Goal: Task Accomplishment & Management: Use online tool/utility

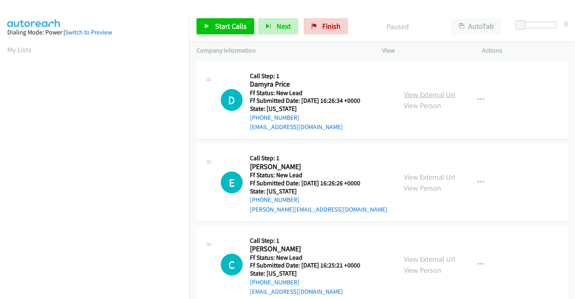
click at [417, 96] on link "View External Url" at bounding box center [429, 94] width 51 height 9
click at [420, 177] on link "View External Url" at bounding box center [429, 176] width 51 height 9
click at [423, 255] on link "View External Url" at bounding box center [429, 258] width 51 height 9
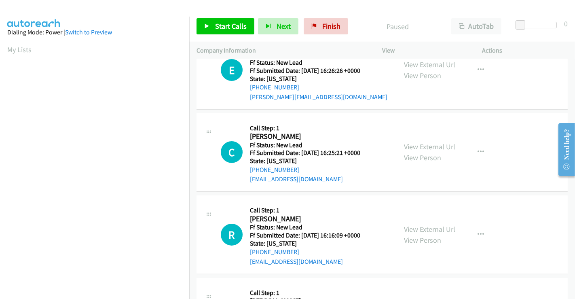
scroll to position [135, 0]
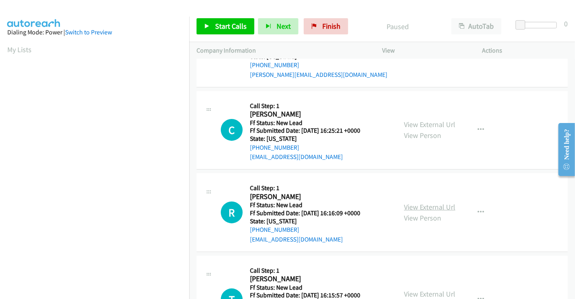
click at [424, 205] on link "View External Url" at bounding box center [429, 206] width 51 height 9
click at [429, 289] on link "View External Url" at bounding box center [429, 293] width 51 height 9
click at [219, 29] on span "Start Calls" at bounding box center [231, 25] width 32 height 9
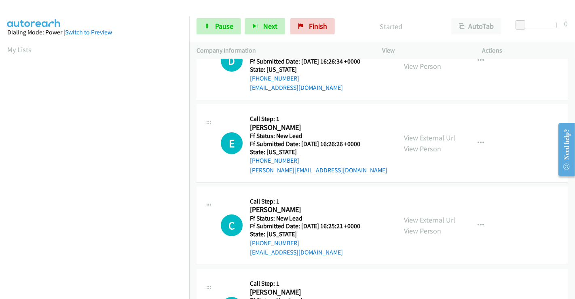
scroll to position [0, 0]
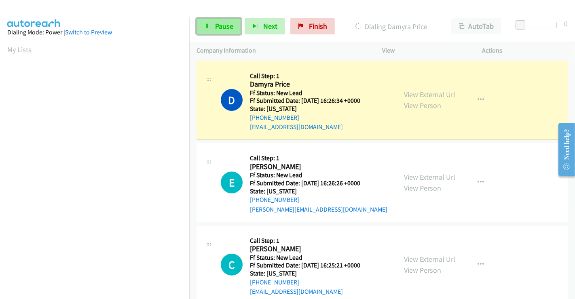
click at [217, 28] on span "Pause" at bounding box center [224, 25] width 18 height 9
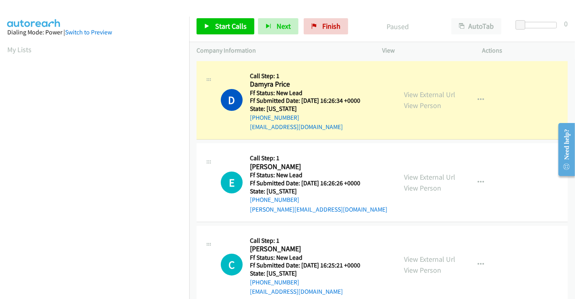
scroll to position [156, 0]
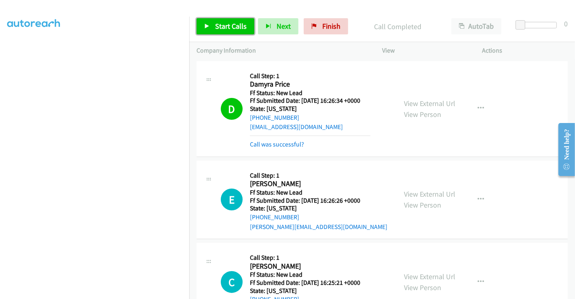
click at [217, 26] on span "Start Calls" at bounding box center [231, 25] width 32 height 9
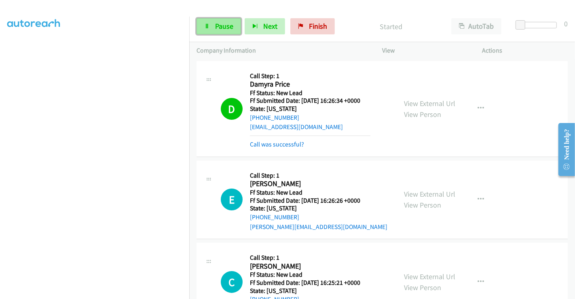
click at [217, 26] on span "Pause" at bounding box center [224, 25] width 18 height 9
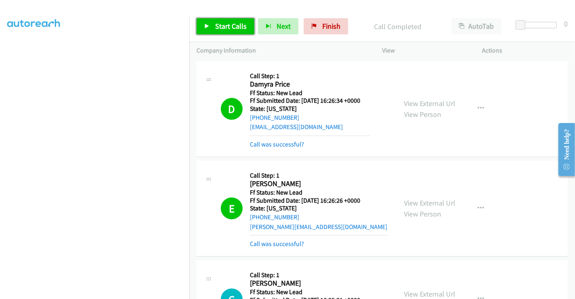
click at [226, 28] on span "Start Calls" at bounding box center [231, 25] width 32 height 9
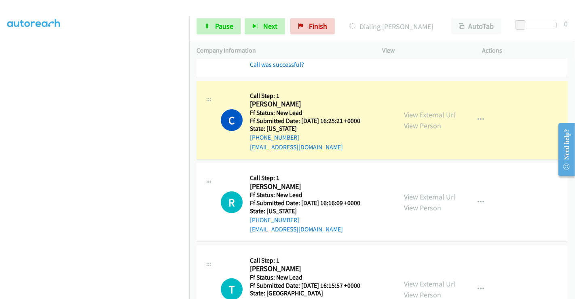
scroll to position [171, 0]
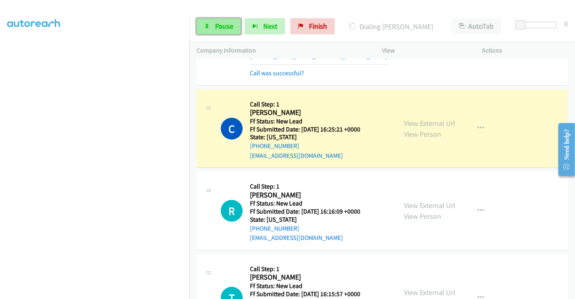
click at [212, 26] on link "Pause" at bounding box center [219, 26] width 44 height 16
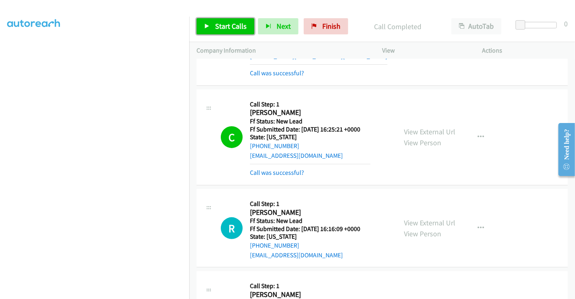
click at [223, 22] on span "Start Calls" at bounding box center [231, 25] width 32 height 9
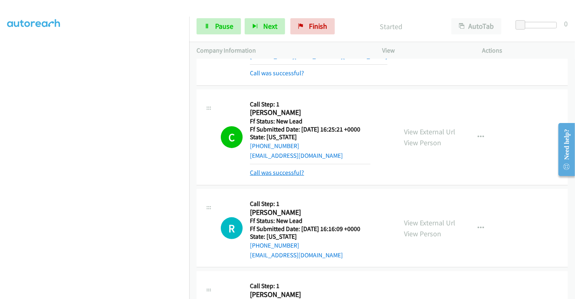
click at [283, 174] on link "Call was successful?" at bounding box center [277, 173] width 54 height 8
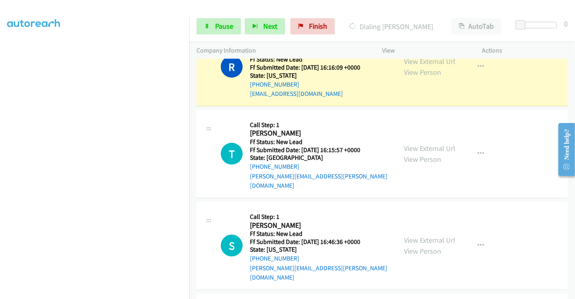
scroll to position [283, 0]
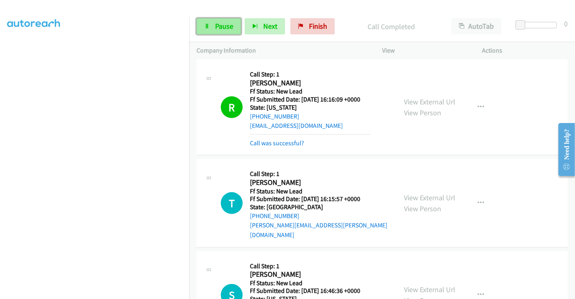
click at [217, 28] on span "Pause" at bounding box center [224, 25] width 18 height 9
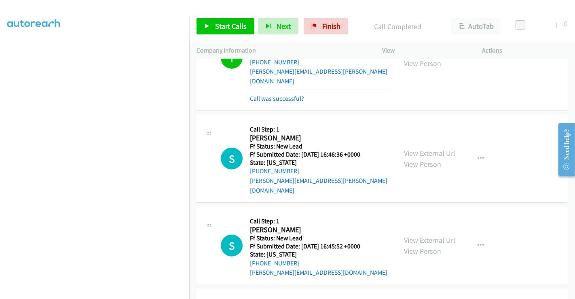
scroll to position [497, 0]
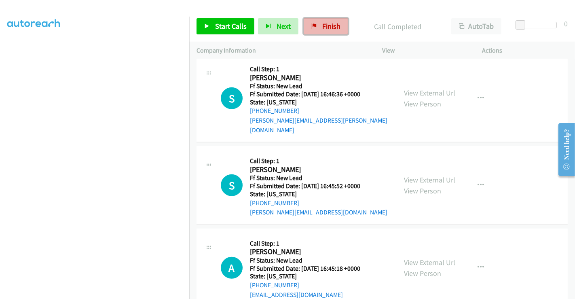
click at [326, 26] on span "Finish" at bounding box center [331, 25] width 18 height 9
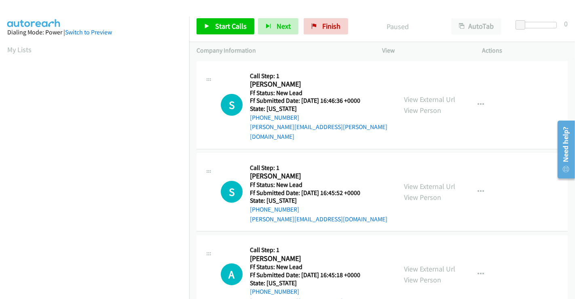
scroll to position [156, 0]
click at [437, 95] on link "View External Url" at bounding box center [429, 99] width 51 height 9
click at [417, 182] on link "View External Url" at bounding box center [429, 186] width 51 height 9
click at [432, 264] on link "View External Url" at bounding box center [429, 268] width 51 height 9
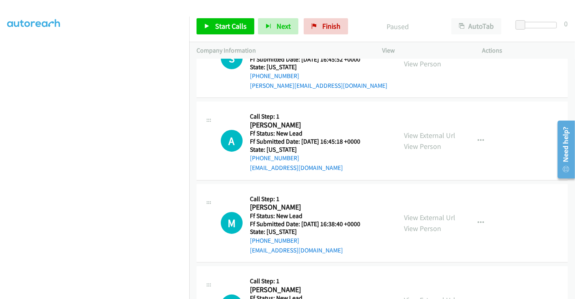
scroll to position [182, 0]
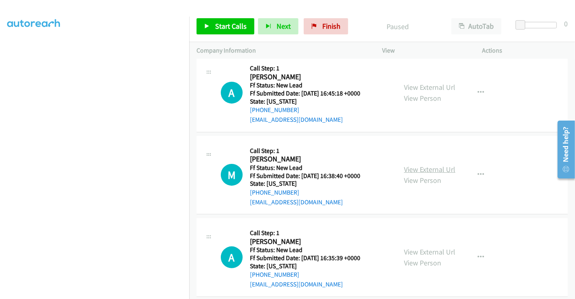
click at [423, 165] on link "View External Url" at bounding box center [429, 169] width 51 height 9
click at [427, 247] on link "View External Url" at bounding box center [429, 251] width 51 height 9
click at [232, 31] on link "Start Calls" at bounding box center [226, 26] width 58 height 16
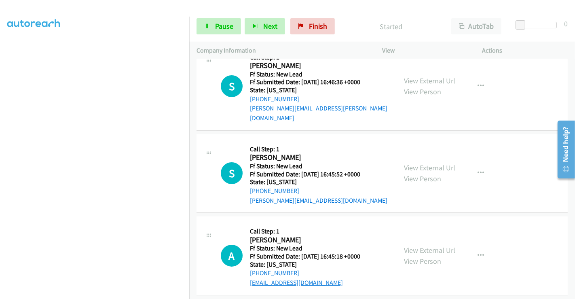
scroll to position [0, 0]
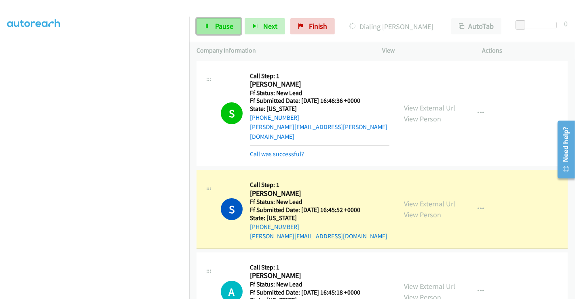
click at [215, 25] on span "Pause" at bounding box center [224, 25] width 18 height 9
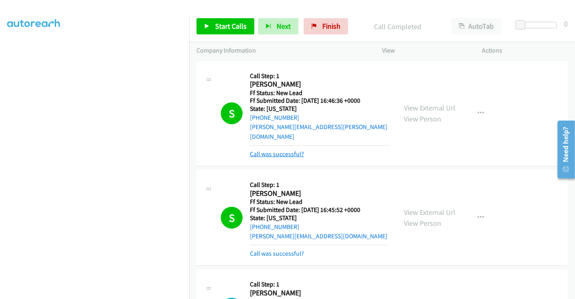
click at [283, 150] on link "Call was successful?" at bounding box center [277, 154] width 54 height 8
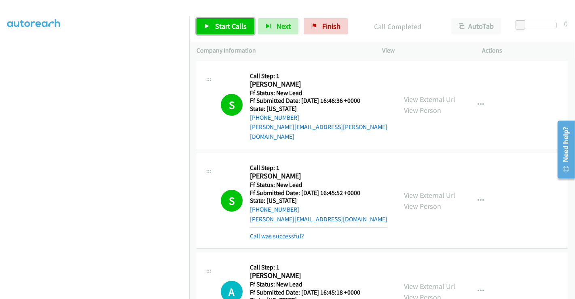
click at [234, 27] on span "Start Calls" at bounding box center [231, 25] width 32 height 9
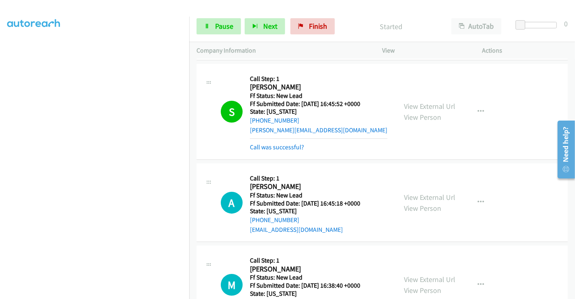
scroll to position [90, 0]
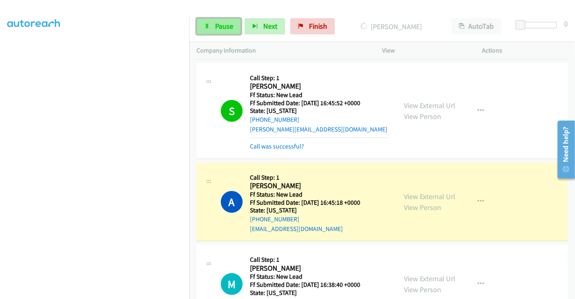
click at [223, 28] on span "Pause" at bounding box center [224, 25] width 18 height 9
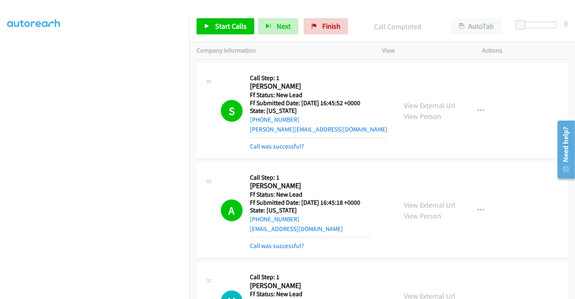
scroll to position [0, 0]
click at [225, 23] on span "Start Calls" at bounding box center [231, 25] width 32 height 9
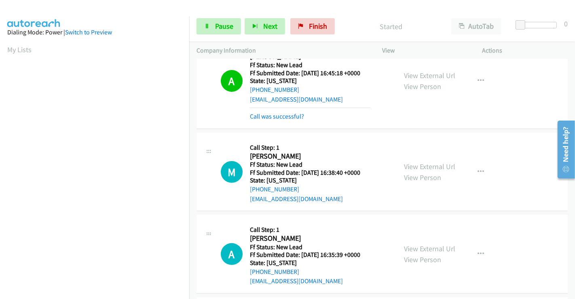
scroll to position [269, 0]
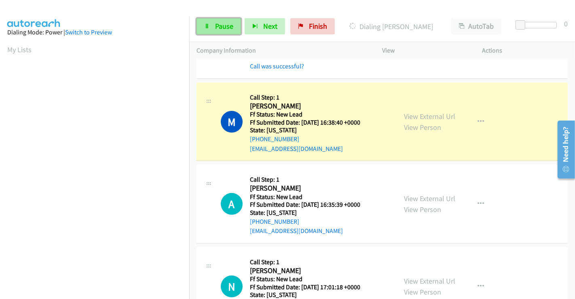
click at [227, 23] on span "Pause" at bounding box center [224, 25] width 18 height 9
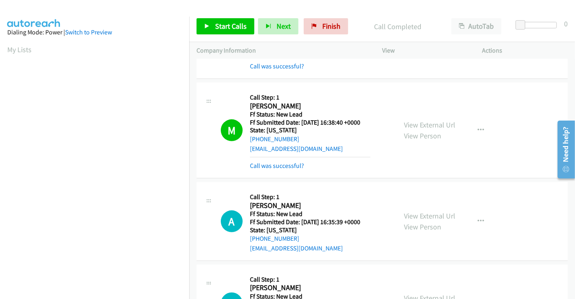
scroll to position [156, 0]
click at [227, 22] on span "Start Calls" at bounding box center [231, 25] width 32 height 9
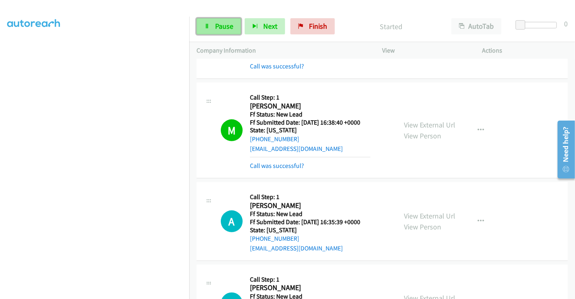
click at [224, 25] on span "Pause" at bounding box center [224, 25] width 18 height 9
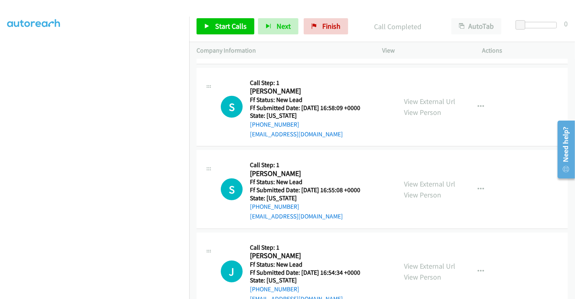
scroll to position [579, 0]
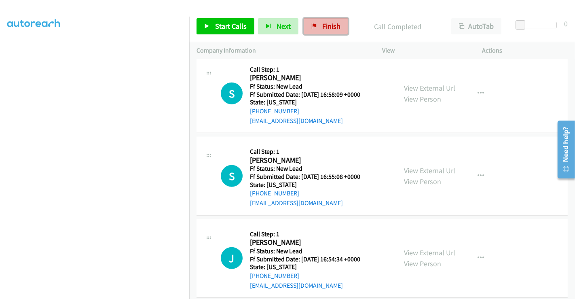
click at [324, 29] on span "Finish" at bounding box center [331, 25] width 18 height 9
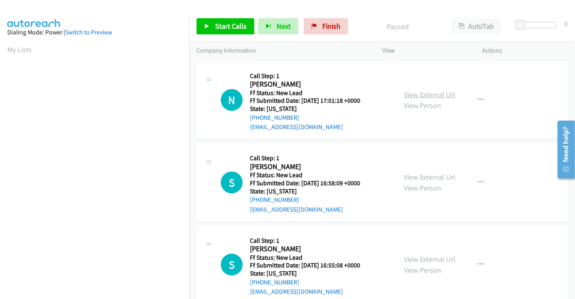
click at [423, 94] on link "View External Url" at bounding box center [429, 94] width 51 height 9
click at [425, 174] on link "View External Url" at bounding box center [429, 176] width 51 height 9
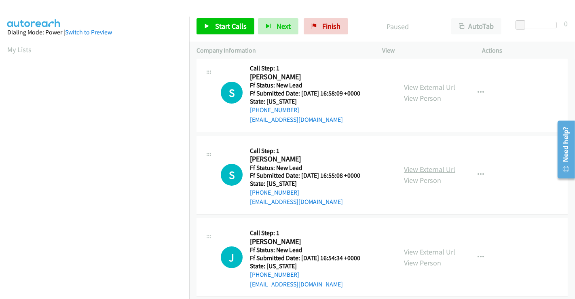
click at [427, 169] on link "View External Url" at bounding box center [429, 169] width 51 height 9
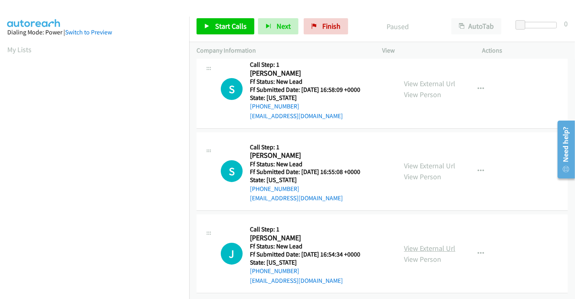
click at [427, 243] on link "View External Url" at bounding box center [429, 247] width 51 height 9
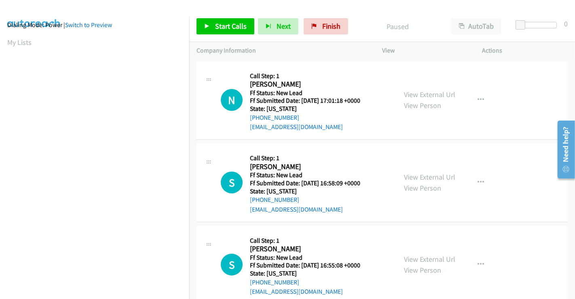
scroll to position [0, 0]
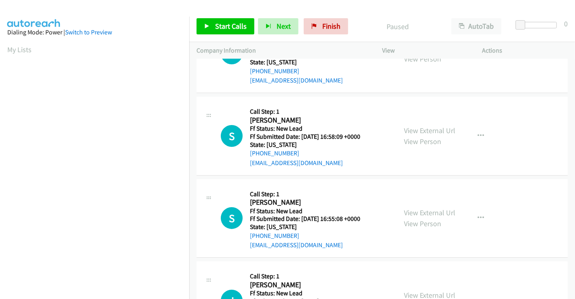
scroll to position [99, 0]
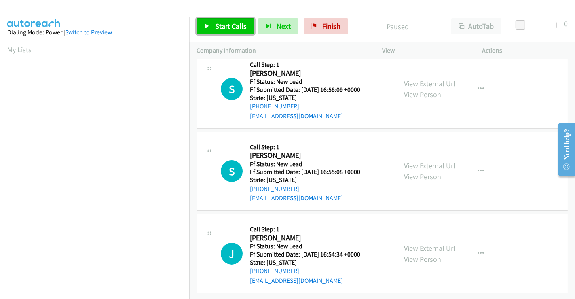
click at [222, 27] on span "Start Calls" at bounding box center [231, 25] width 32 height 9
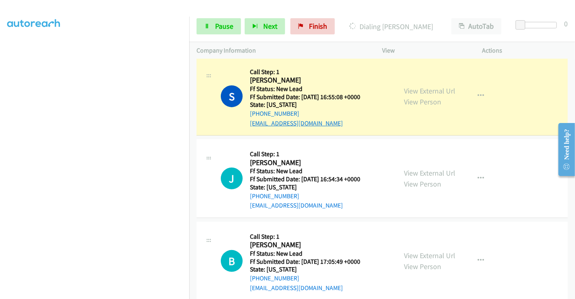
scroll to position [216, 0]
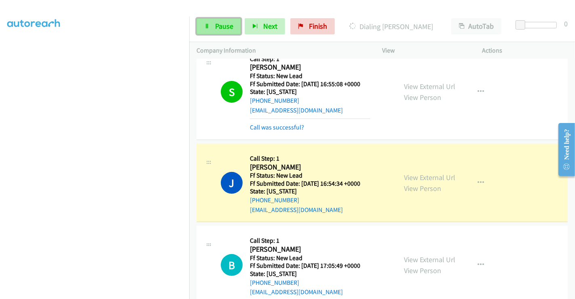
click at [220, 23] on span "Pause" at bounding box center [224, 25] width 18 height 9
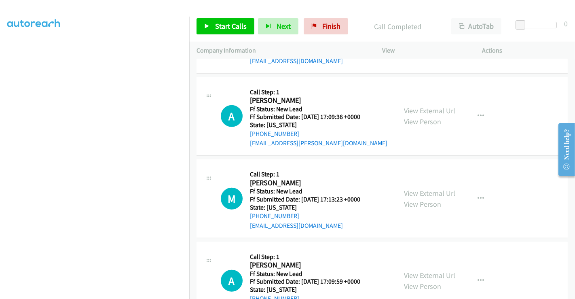
scroll to position [497, 0]
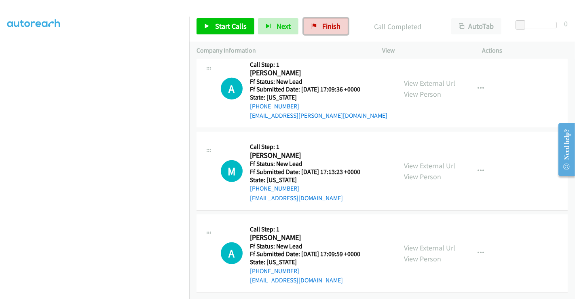
click at [318, 23] on link "Finish" at bounding box center [326, 26] width 44 height 16
